Goal: Task Accomplishment & Management: Complete application form

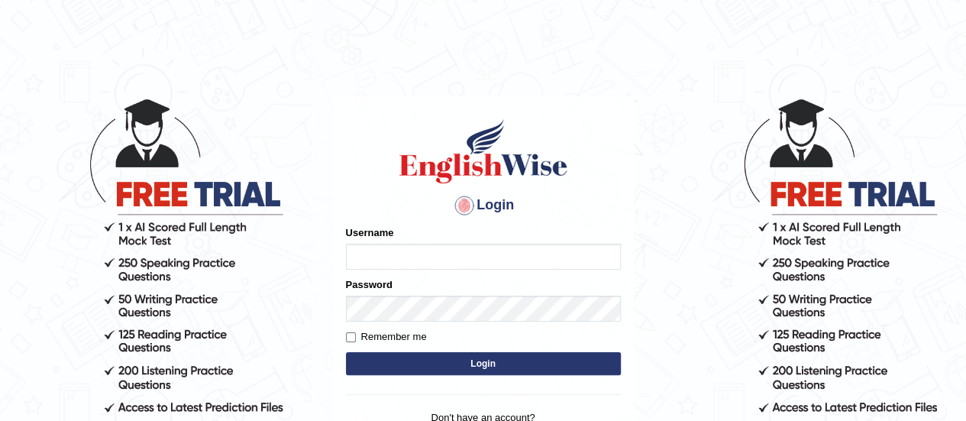
click at [432, 255] on input "Username" at bounding box center [483, 257] width 275 height 26
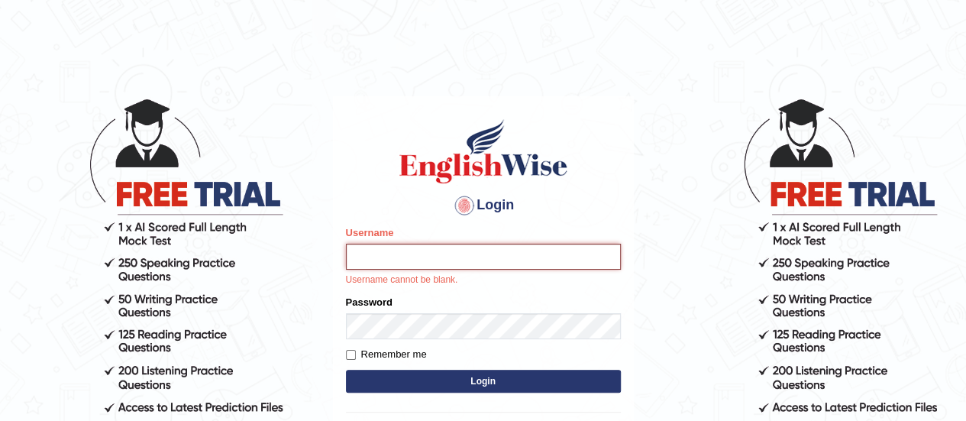
type input "Sudp1"
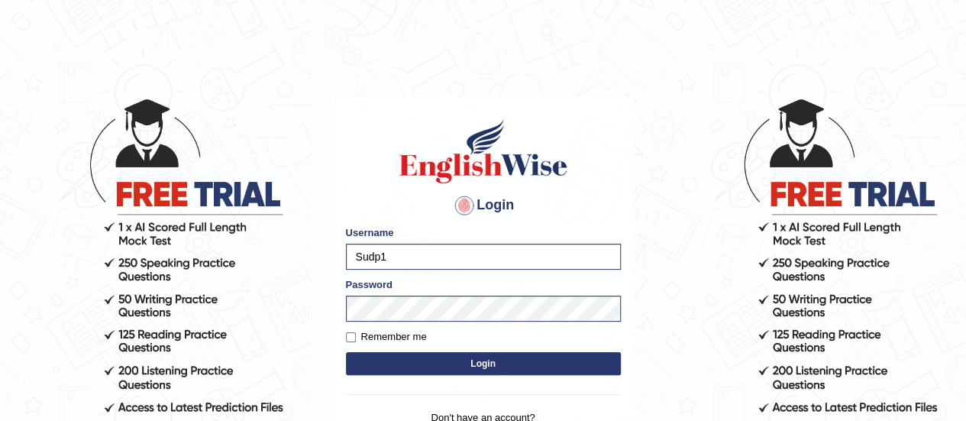
click at [458, 365] on button "Login" at bounding box center [483, 363] width 275 height 23
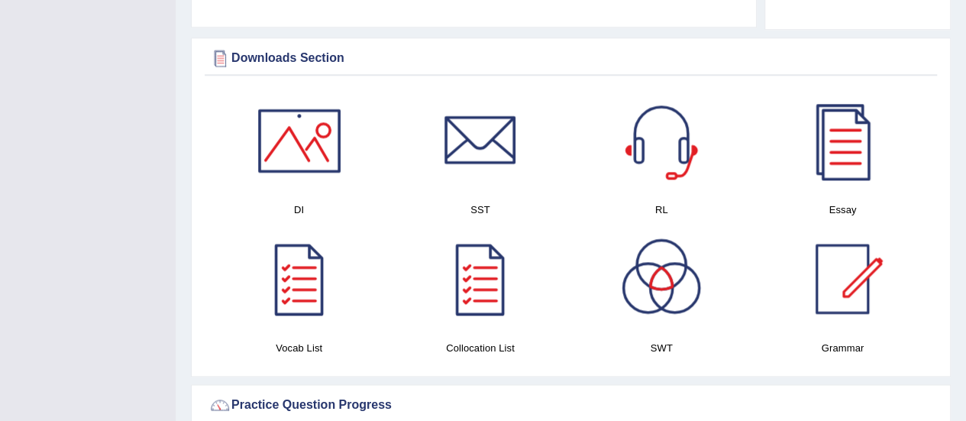
scroll to position [848, 0]
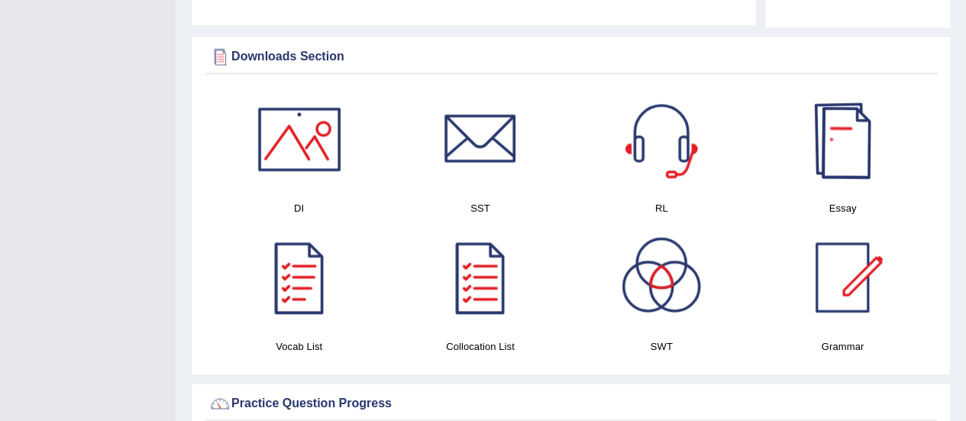
click at [839, 131] on div at bounding box center [842, 139] width 107 height 107
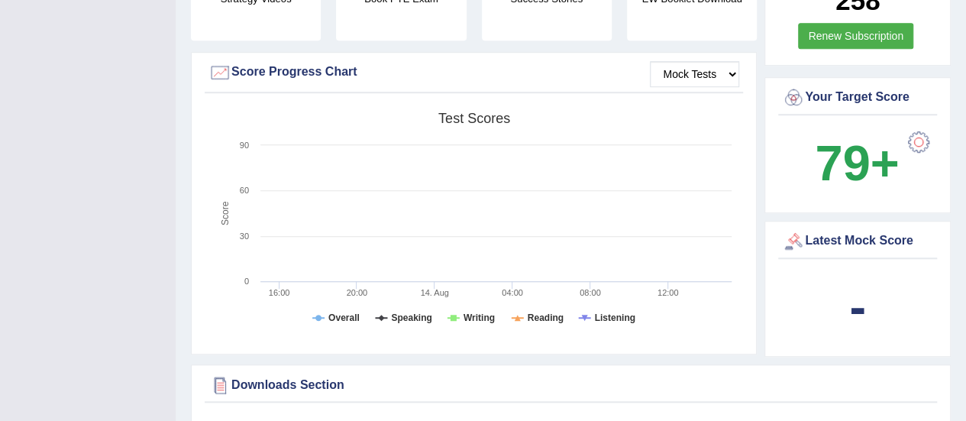
scroll to position [515, 0]
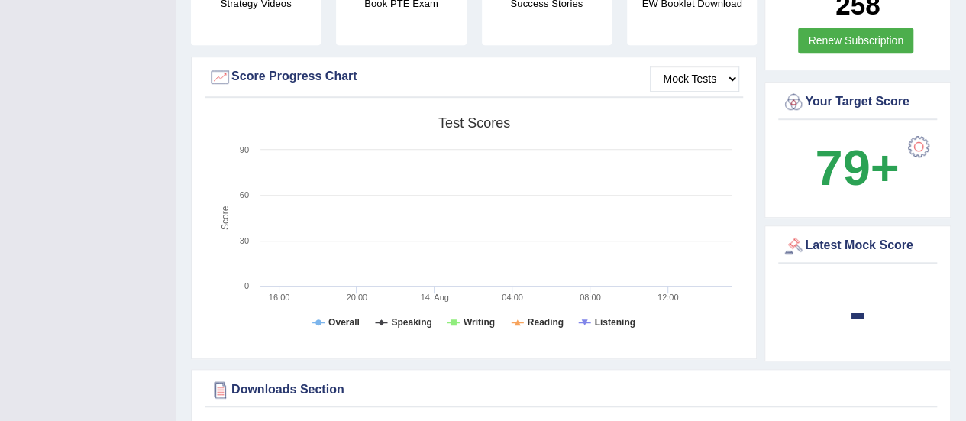
click at [924, 131] on div at bounding box center [919, 146] width 31 height 31
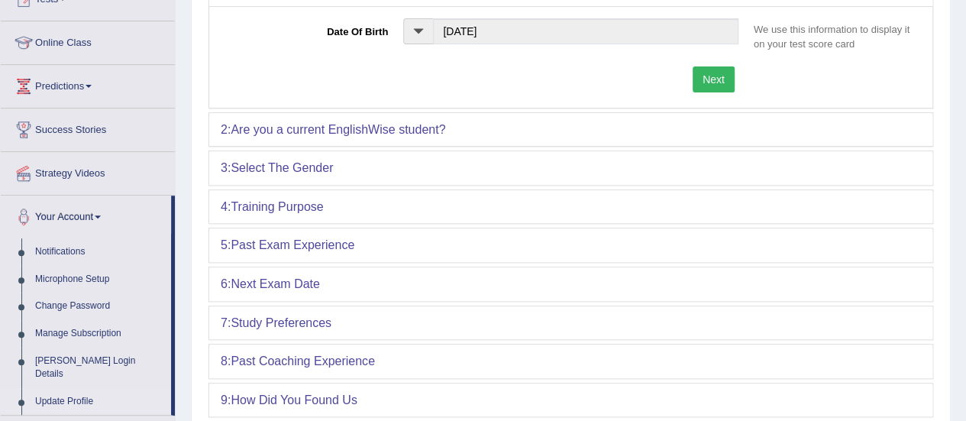
scroll to position [185, 0]
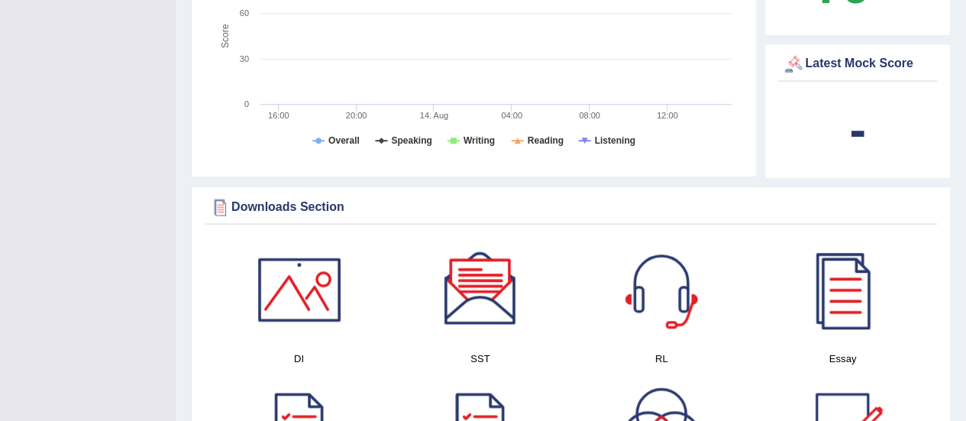
scroll to position [694, 0]
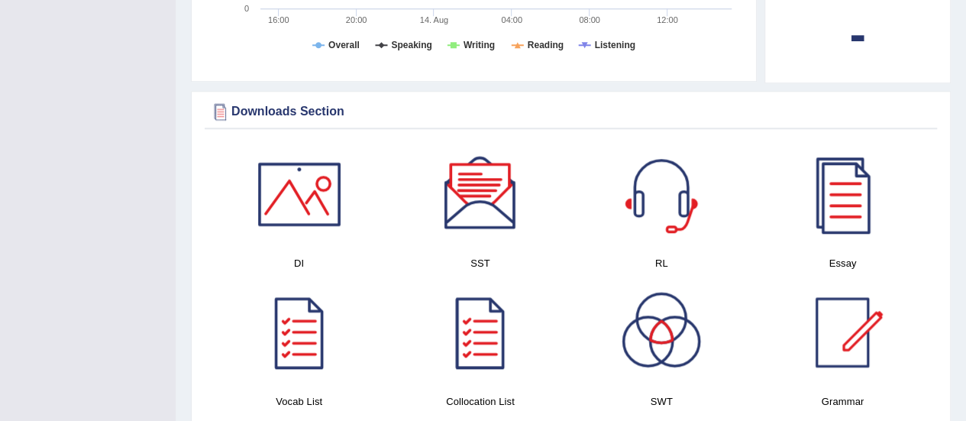
click at [336, 196] on div at bounding box center [299, 194] width 107 height 107
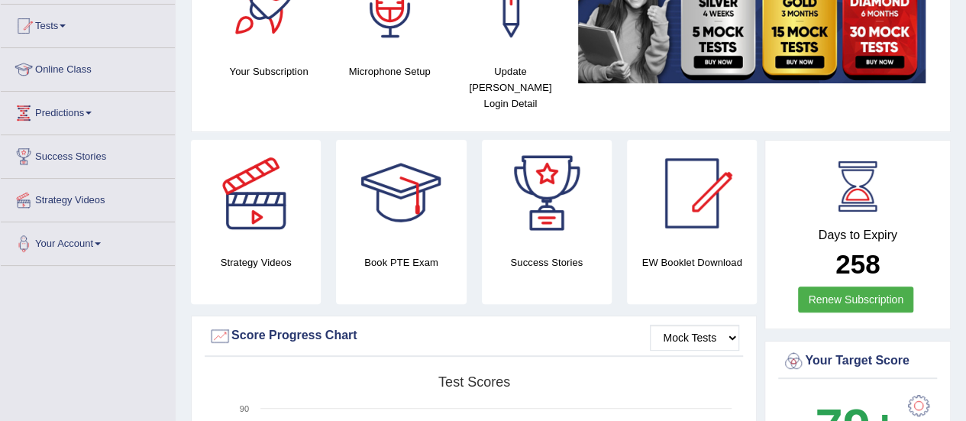
scroll to position [157, 0]
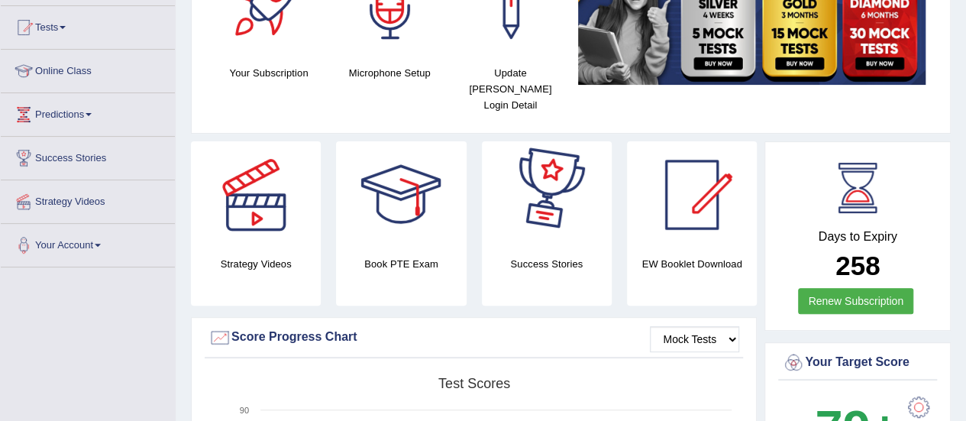
click at [541, 215] on div at bounding box center [546, 194] width 107 height 107
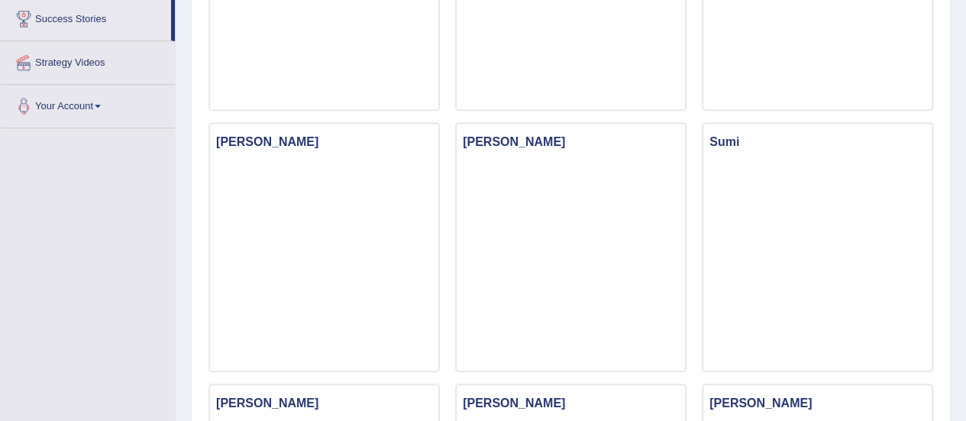
scroll to position [347, 0]
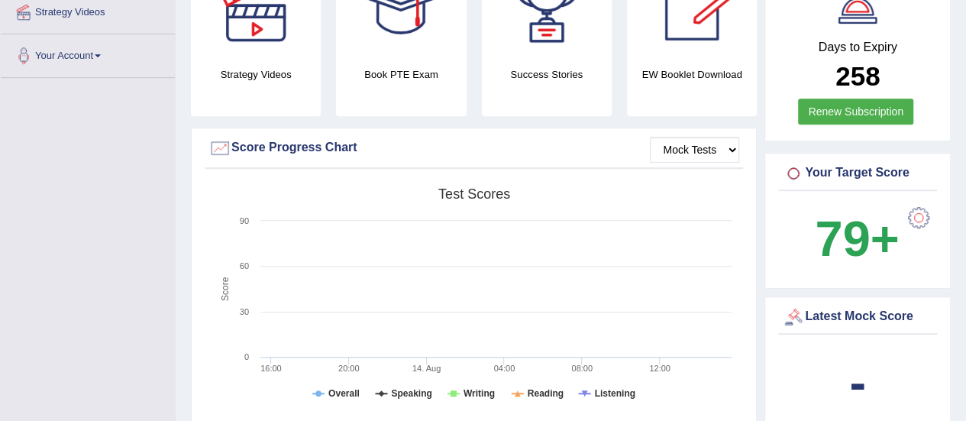
scroll to position [441, 0]
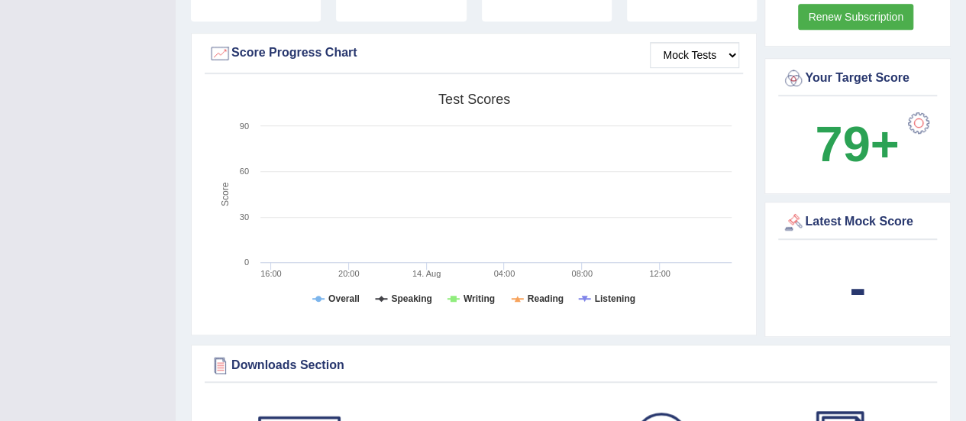
click at [917, 108] on div at bounding box center [919, 123] width 31 height 31
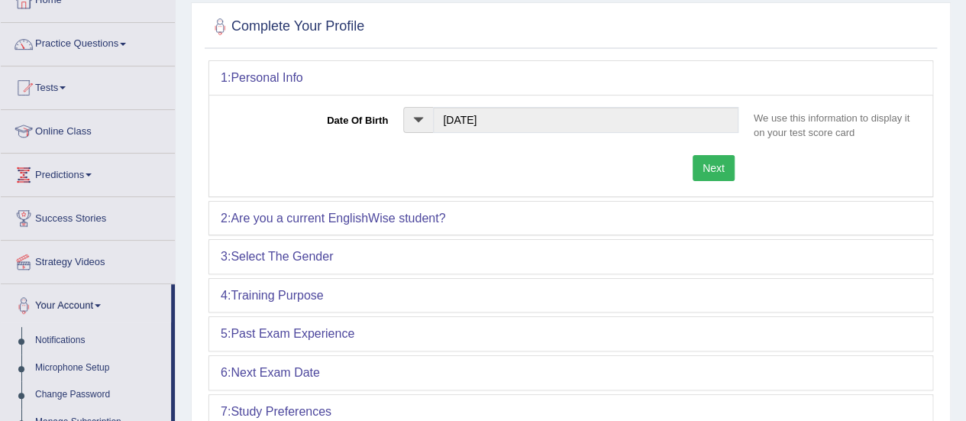
scroll to position [96, 0]
click at [704, 170] on button "Next" at bounding box center [714, 168] width 42 height 26
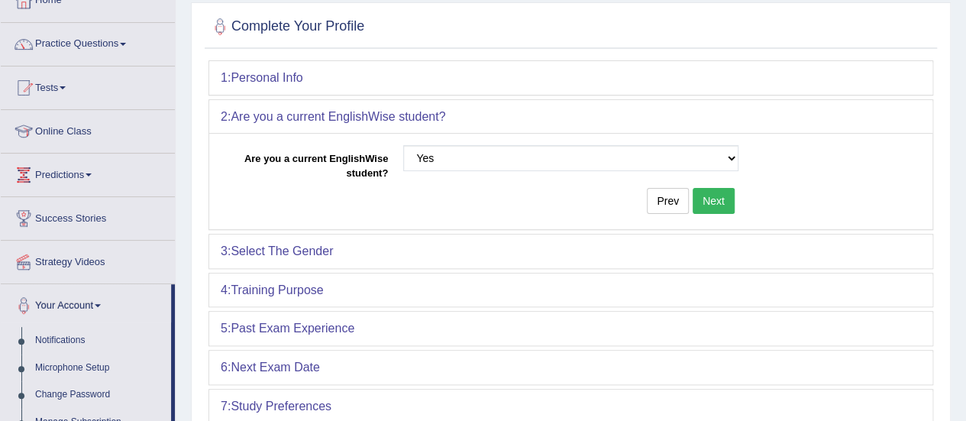
click at [710, 200] on button "Next" at bounding box center [714, 201] width 42 height 26
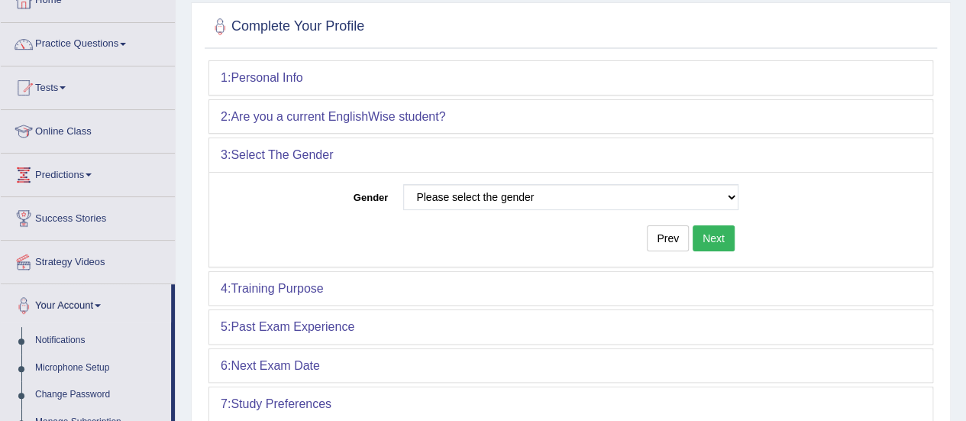
click at [713, 233] on button "Next" at bounding box center [714, 238] width 42 height 26
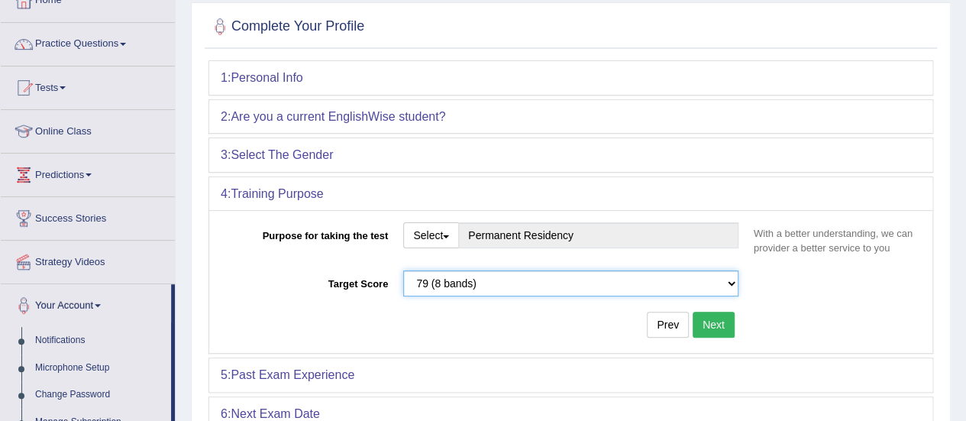
click at [706, 272] on select "Please select the correct value 50 (6 bands) 58 (6.5 bands) 65 (7 bands) 79 (8 …" at bounding box center [570, 283] width 335 height 26
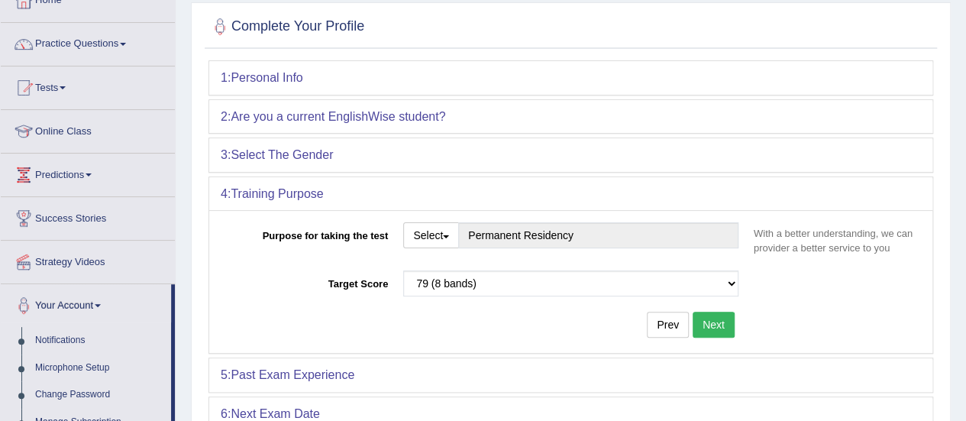
click at [794, 320] on div "Purpose for taking the test Select Student Visa Permanent Residency Nursing Oth…" at bounding box center [570, 281] width 723 height 143
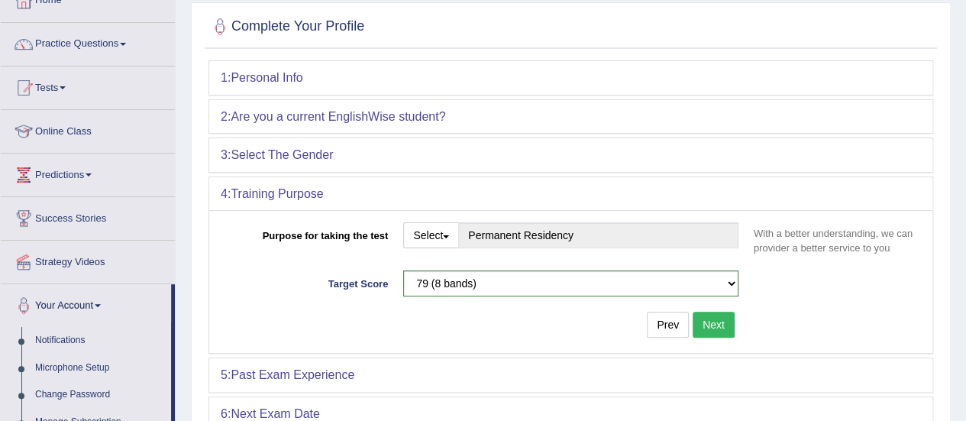
scroll to position [157, 0]
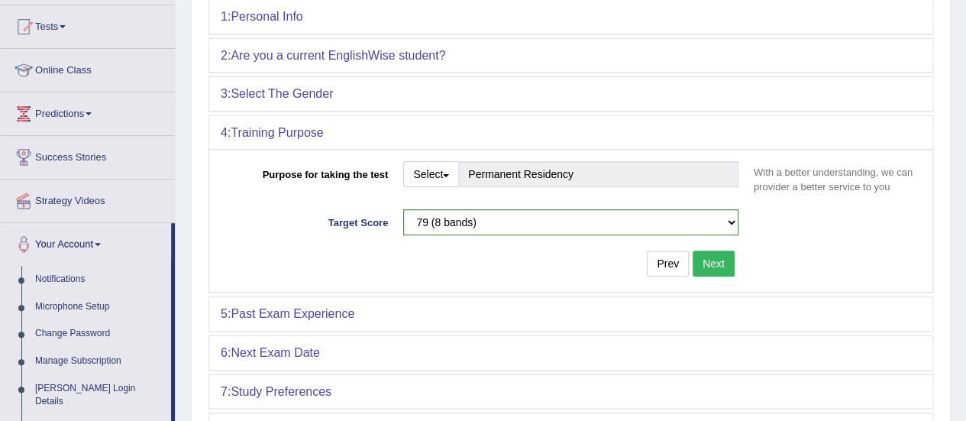
click at [717, 264] on button "Next" at bounding box center [714, 264] width 42 height 26
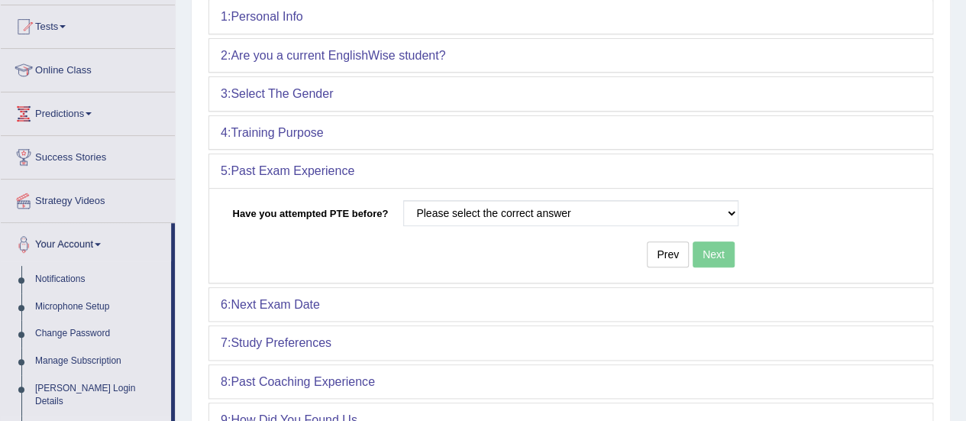
click at [717, 264] on div "Prev Next" at bounding box center [484, 256] width 526 height 30
click at [715, 252] on div "Prev Next" at bounding box center [484, 256] width 526 height 30
